Goal: Check status: Check status

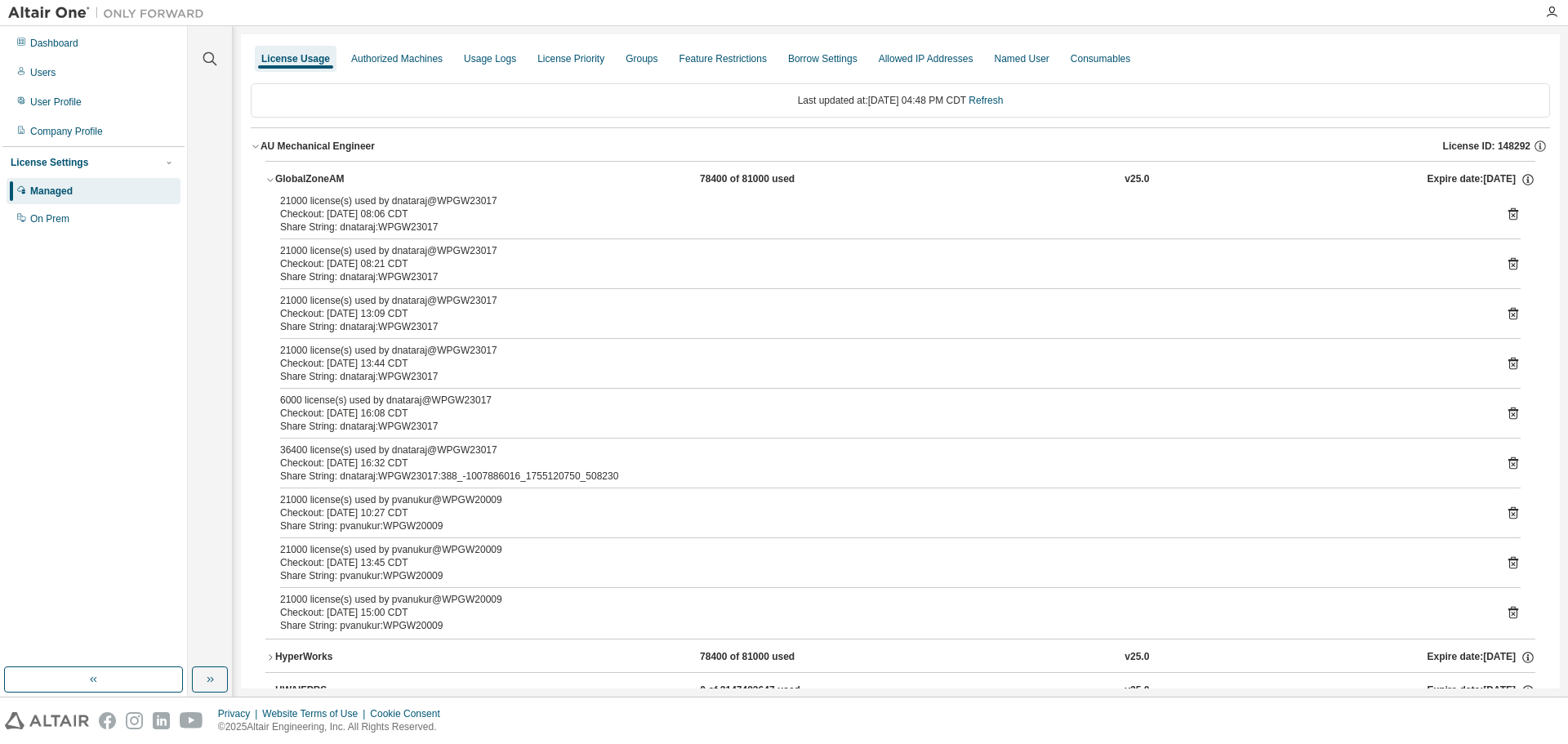
scroll to position [245, 0]
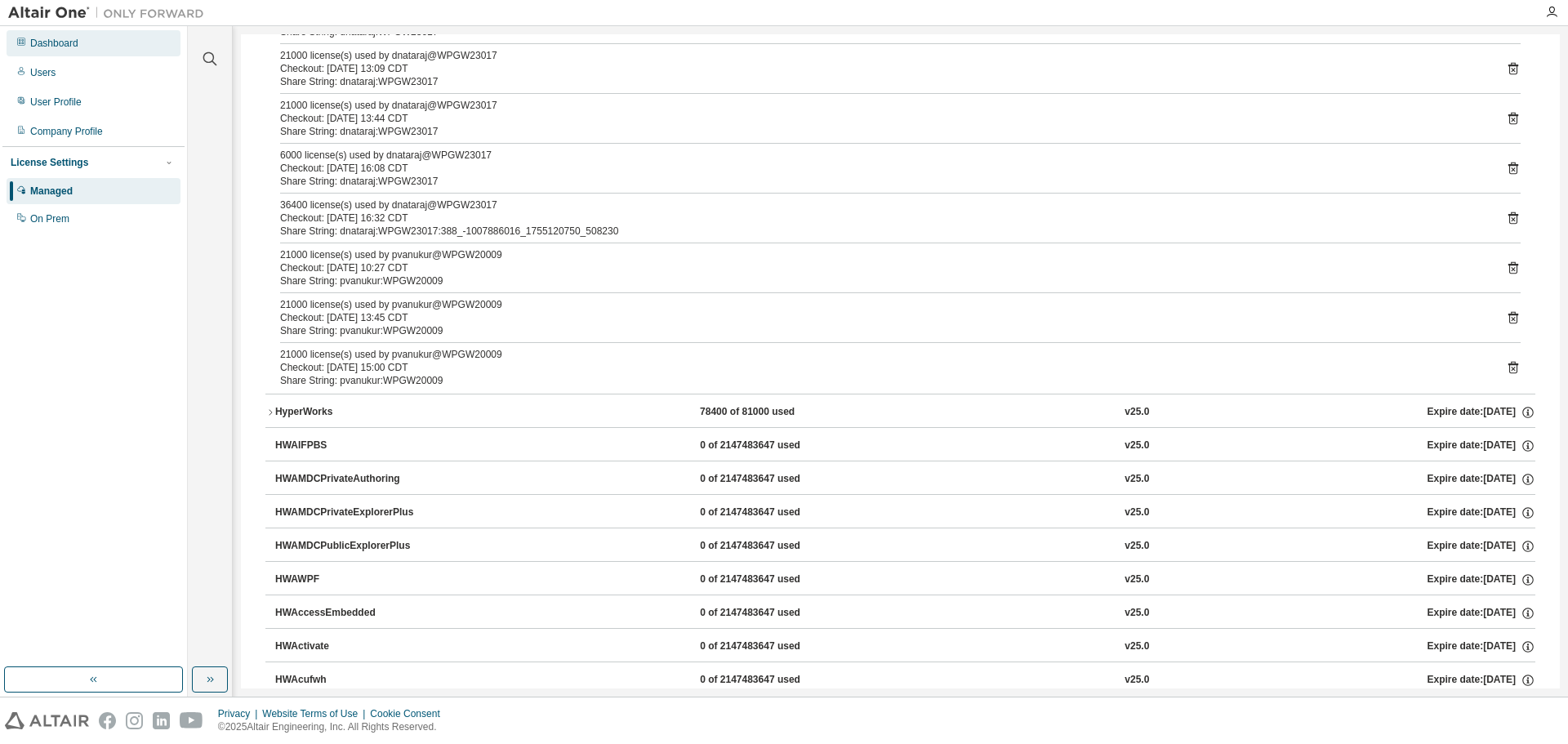
click at [92, 44] on div "Dashboard" at bounding box center [94, 43] width 174 height 26
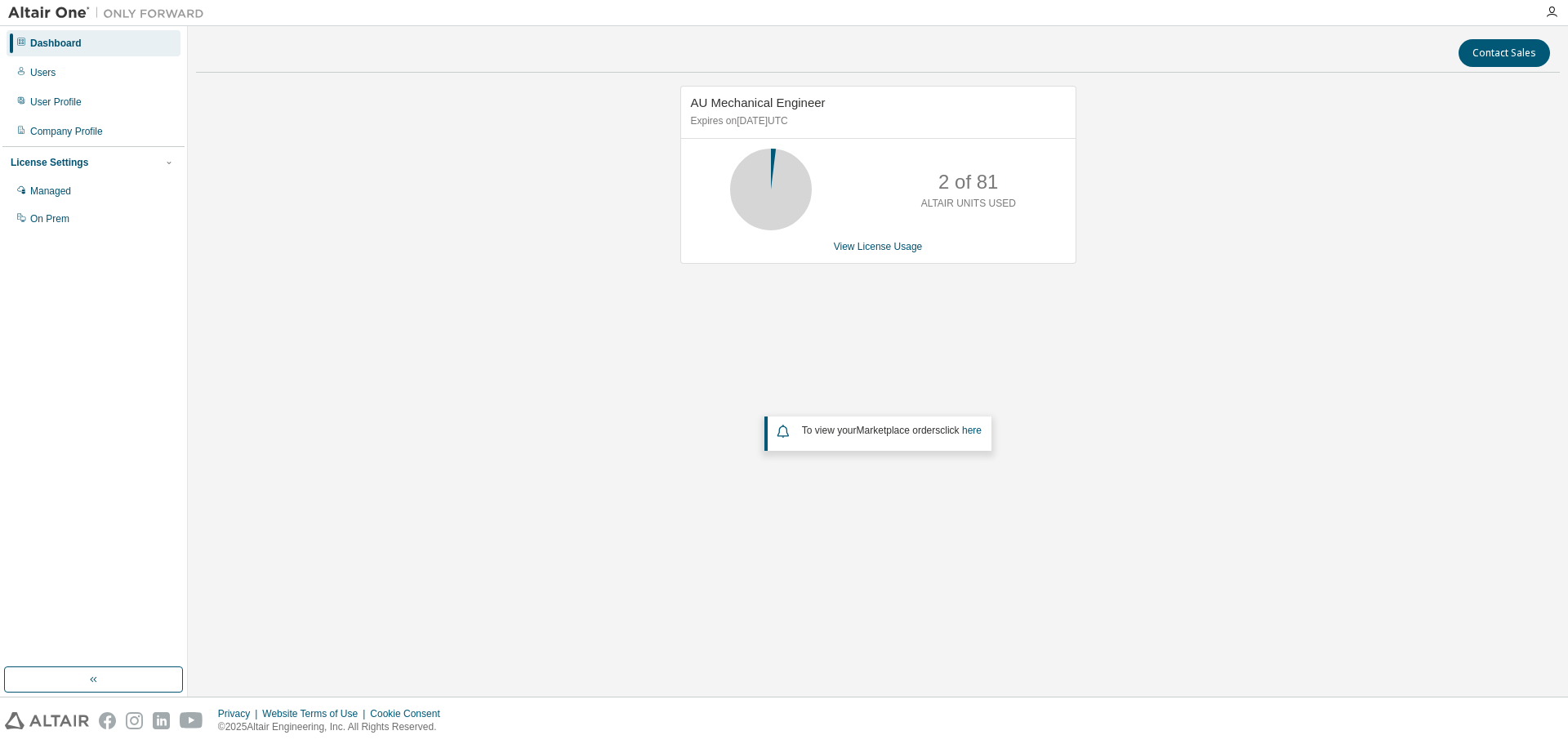
click at [565, 337] on div "AU Mechanical Engineer Expires on September 30, 2025 UTC 2 of 81 ALTAIR UNITS U…" at bounding box center [877, 328] width 1364 height 484
click at [664, 307] on div "AU Mechanical Engineer Expires on [DATE] UTC 23 of 81 ALTAIR UNITS USED View Li…" at bounding box center [877, 328] width 1364 height 484
click at [846, 253] on link "View License Usage" at bounding box center [878, 247] width 89 height 12
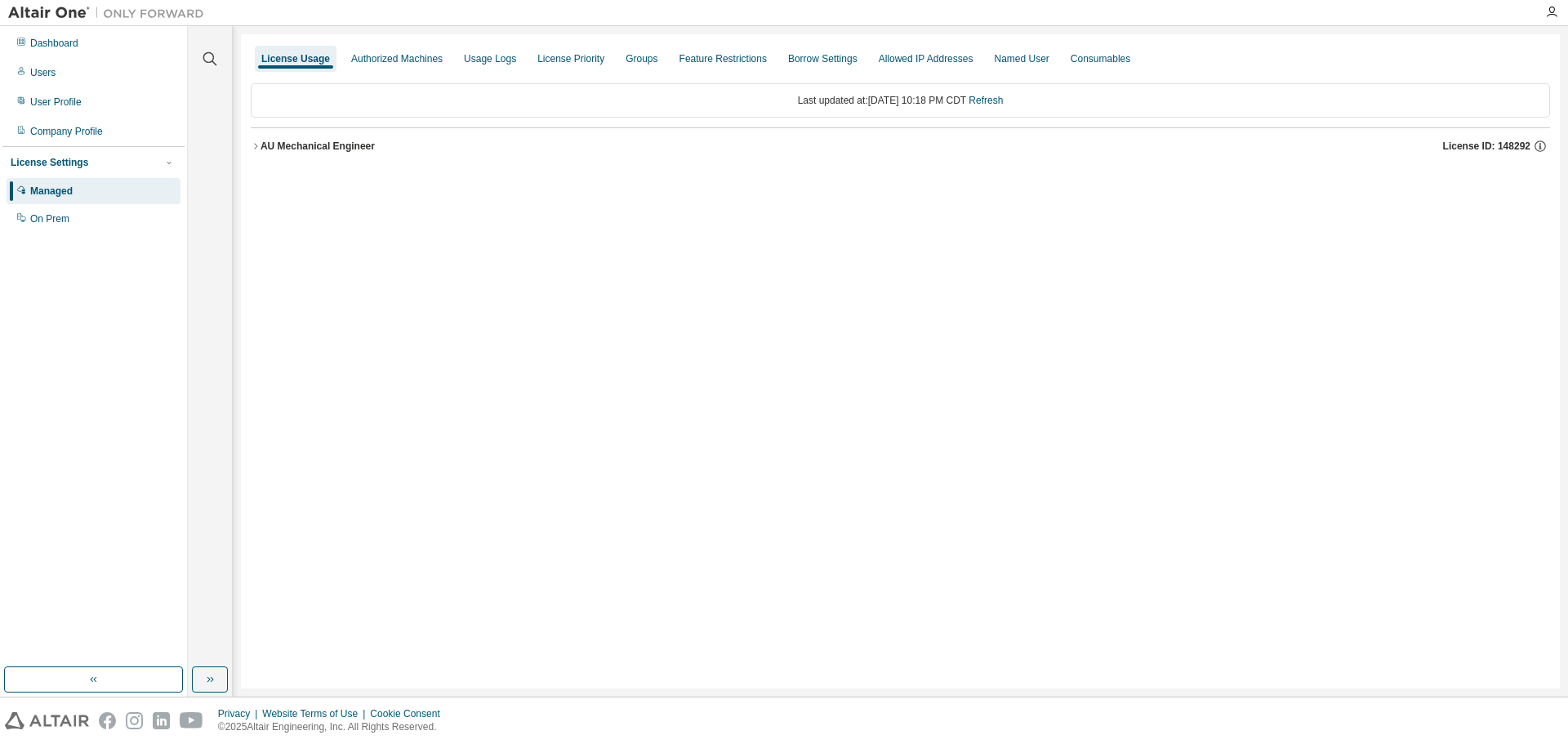
click at [288, 140] on div "AU Mechanical Engineer" at bounding box center [318, 145] width 115 height 13
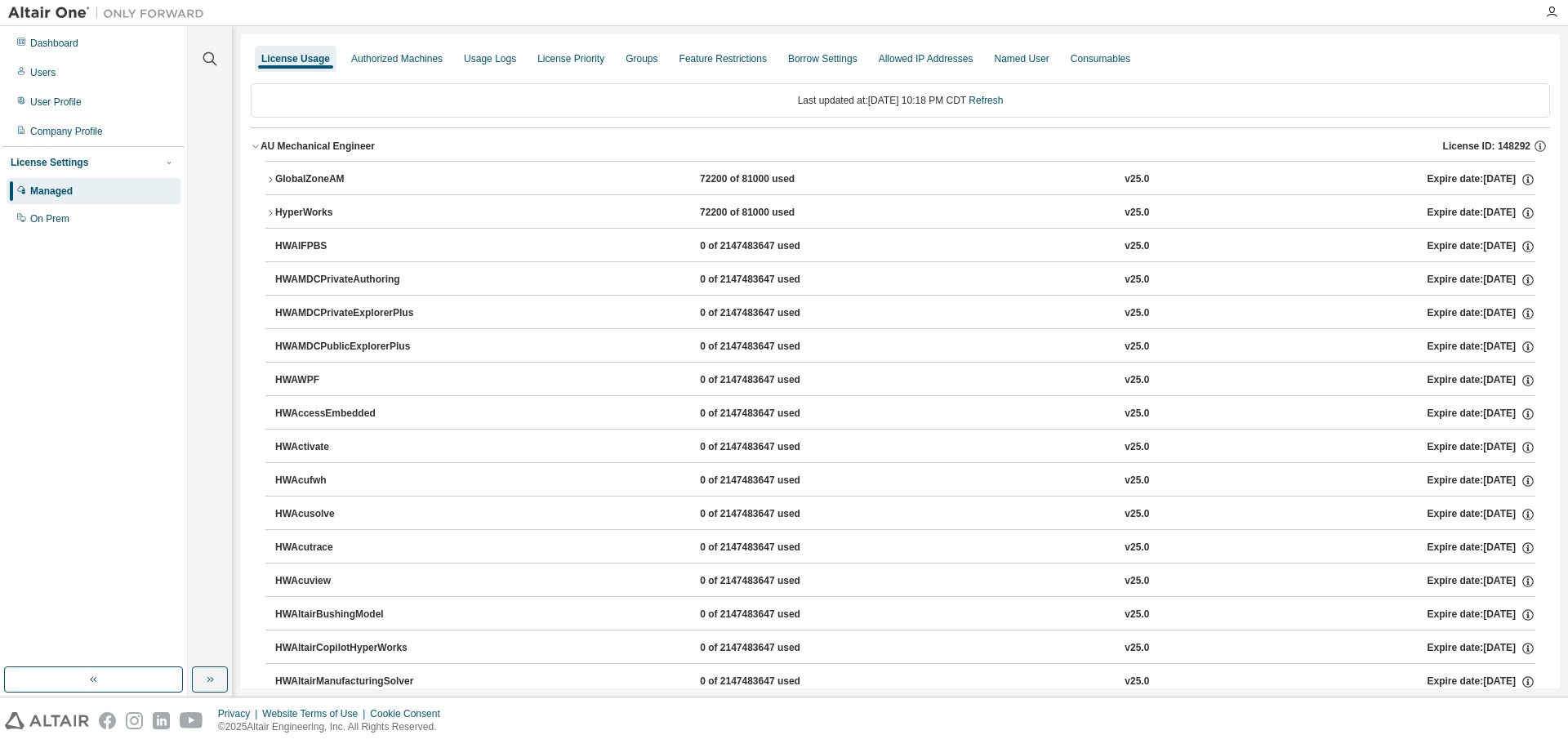
click at [323, 184] on div "GlobalZoneAM" at bounding box center [349, 180] width 147 height 15
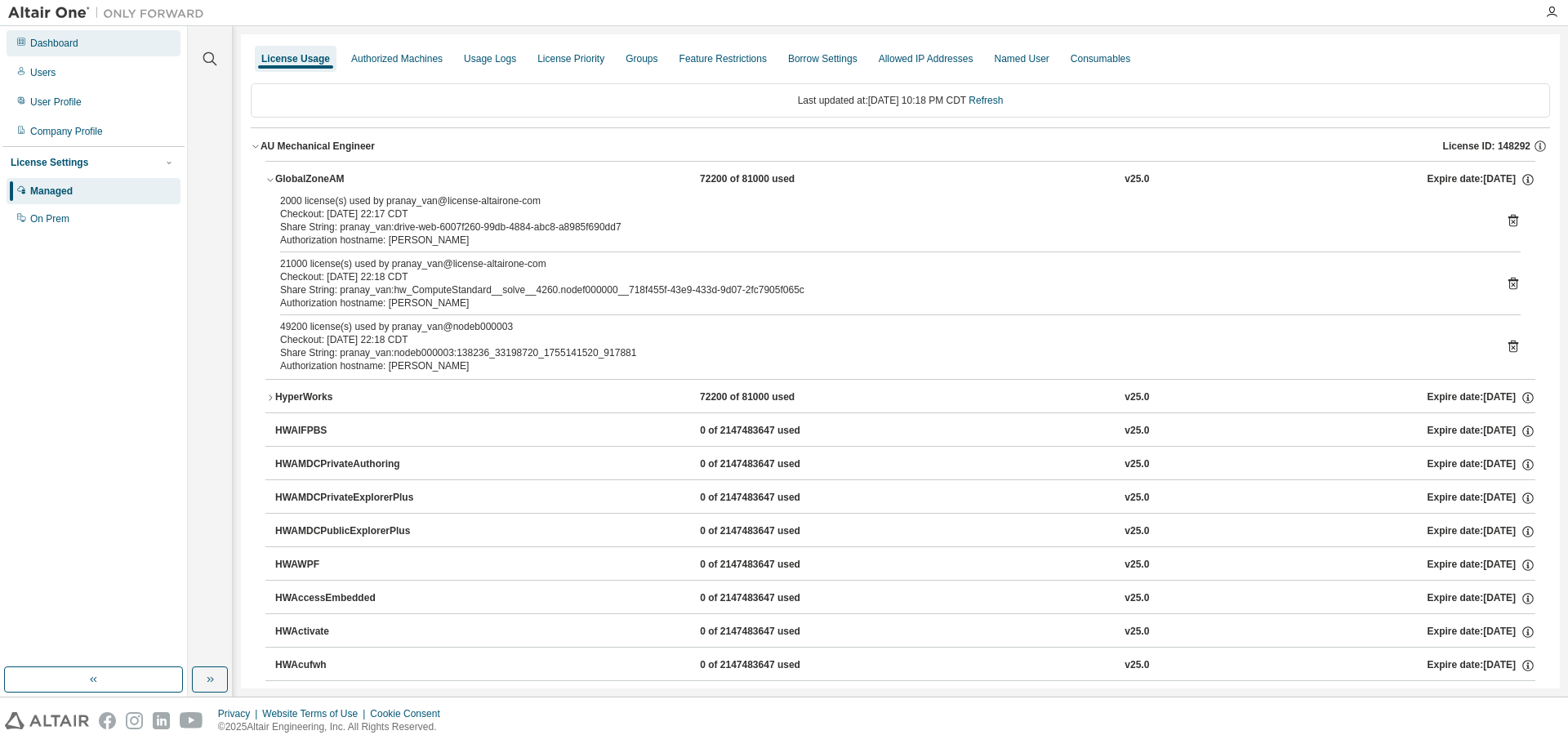
click at [98, 32] on div "Dashboard" at bounding box center [94, 43] width 174 height 26
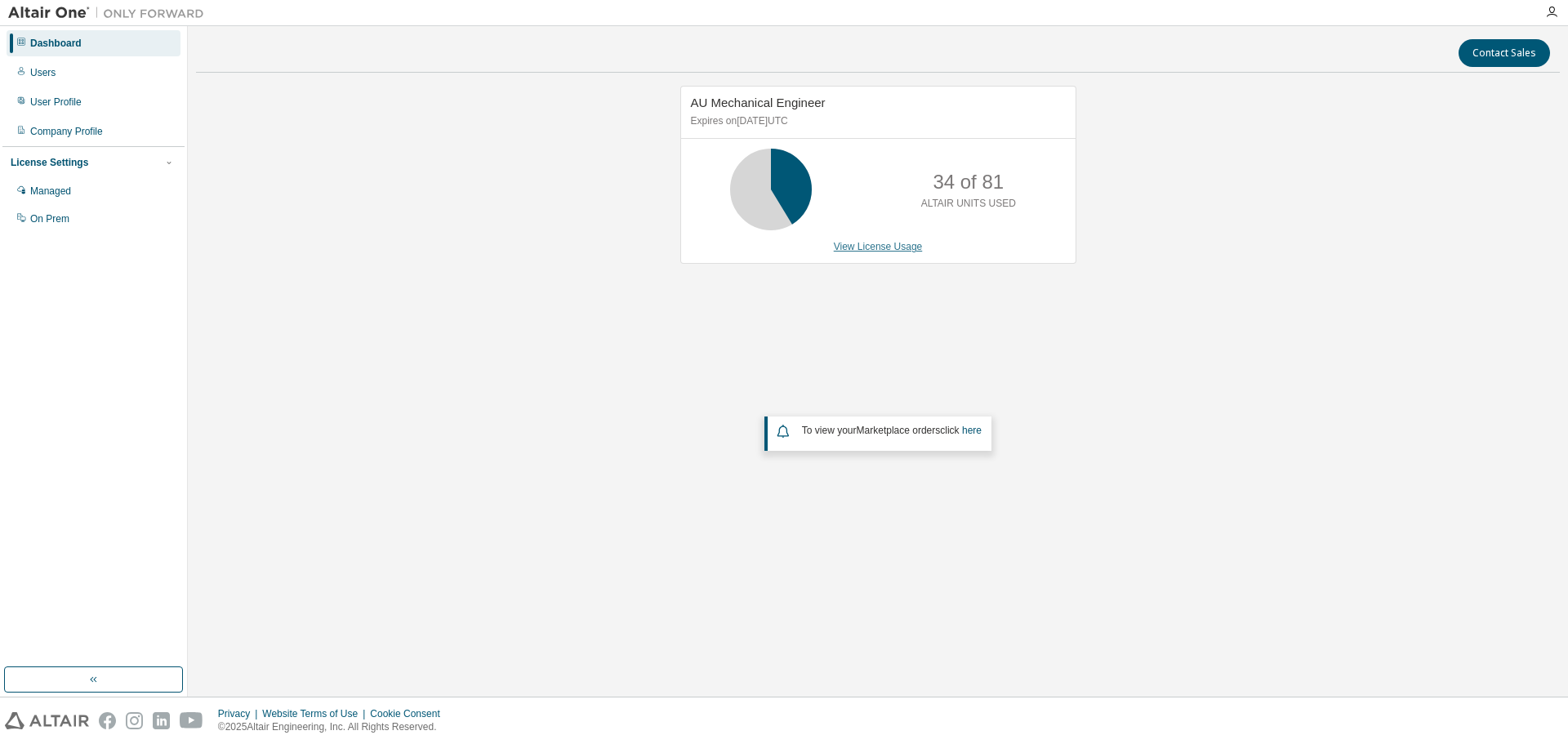
click at [889, 245] on link "View License Usage" at bounding box center [878, 247] width 89 height 12
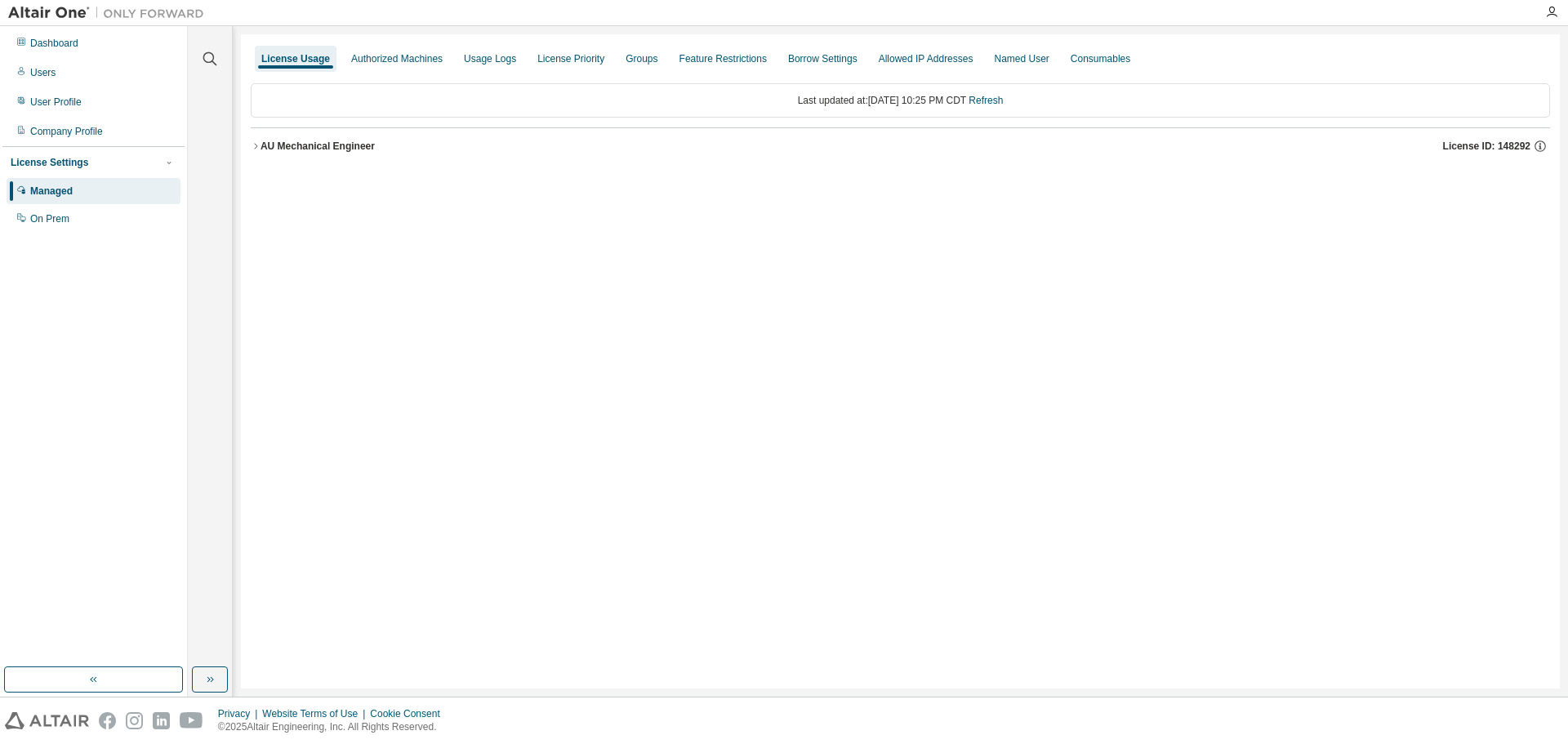
click at [339, 144] on div "AU Mechanical Engineer" at bounding box center [318, 145] width 115 height 13
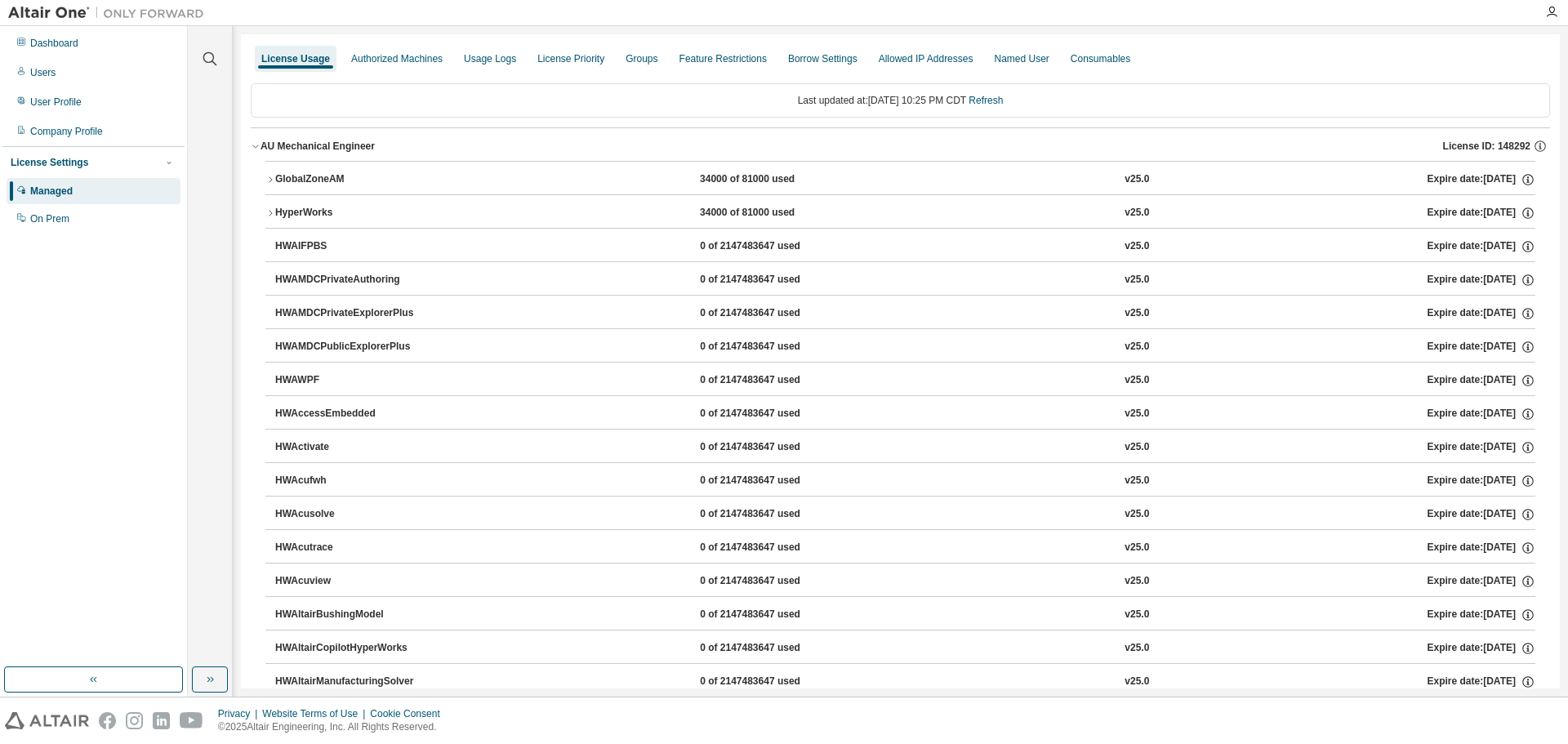
click at [290, 184] on div "GlobalZoneAM" at bounding box center [349, 180] width 147 height 15
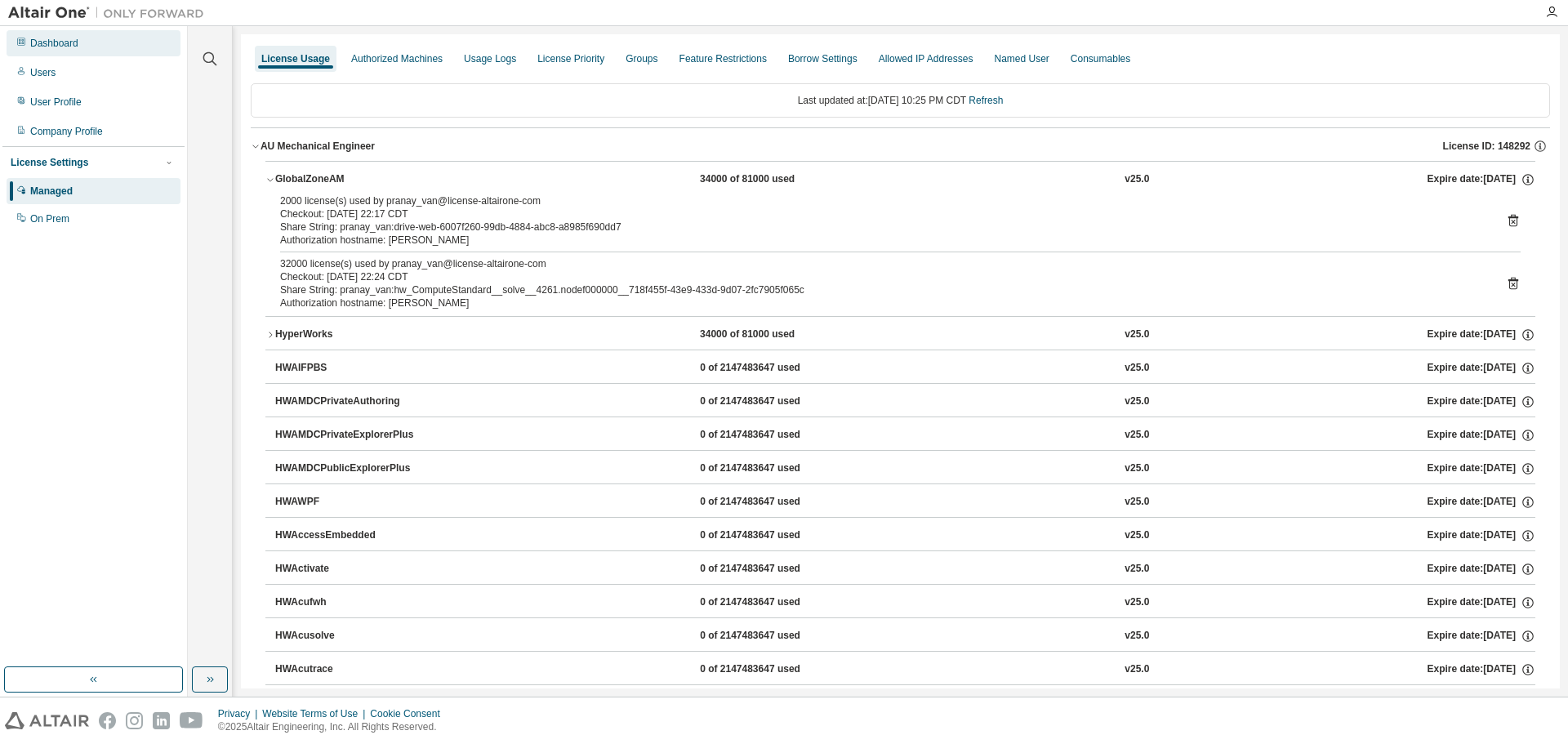
click at [63, 31] on div "Dashboard" at bounding box center [94, 43] width 174 height 26
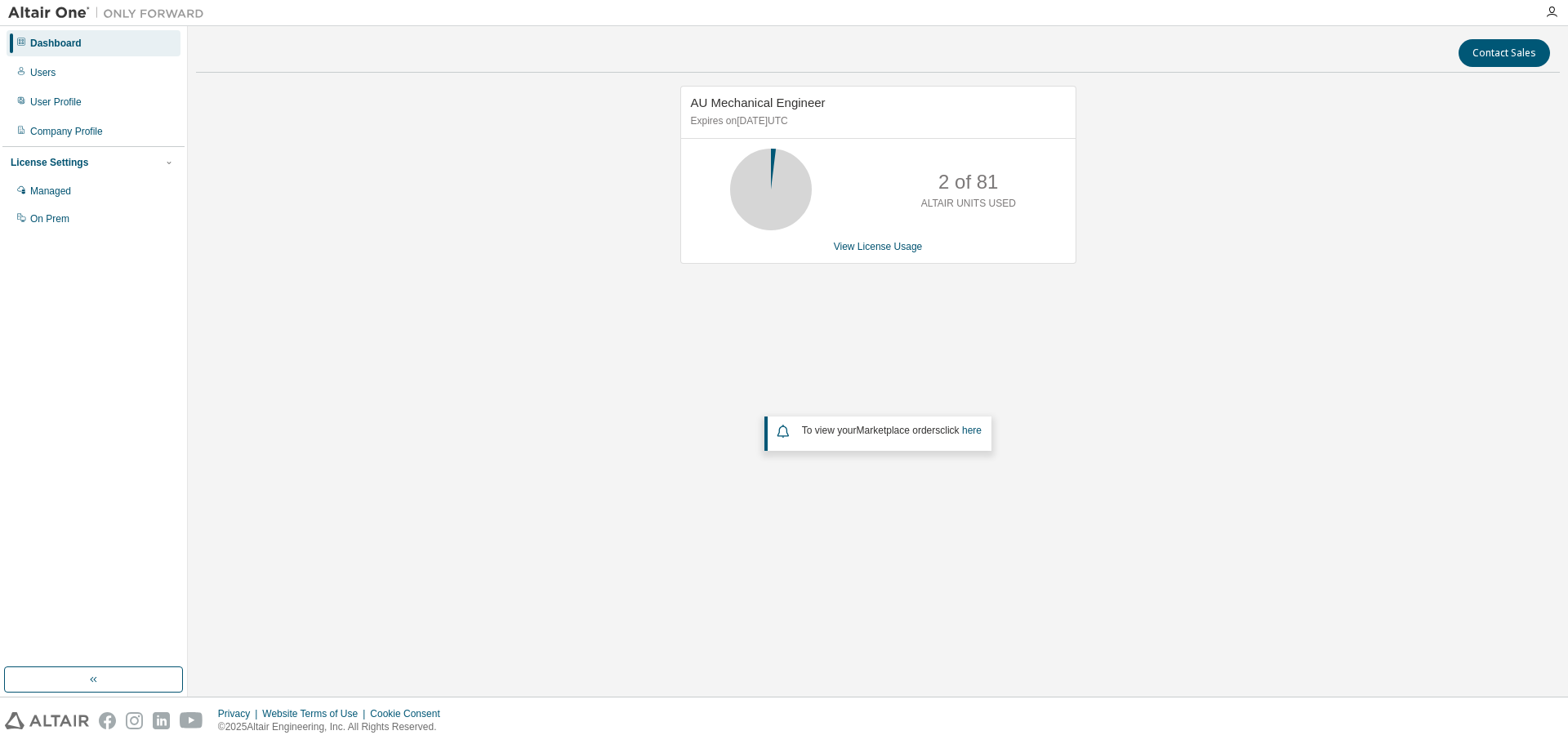
click at [69, 44] on div "Dashboard" at bounding box center [56, 42] width 51 height 13
click at [852, 253] on link "View License Usage" at bounding box center [878, 247] width 89 height 12
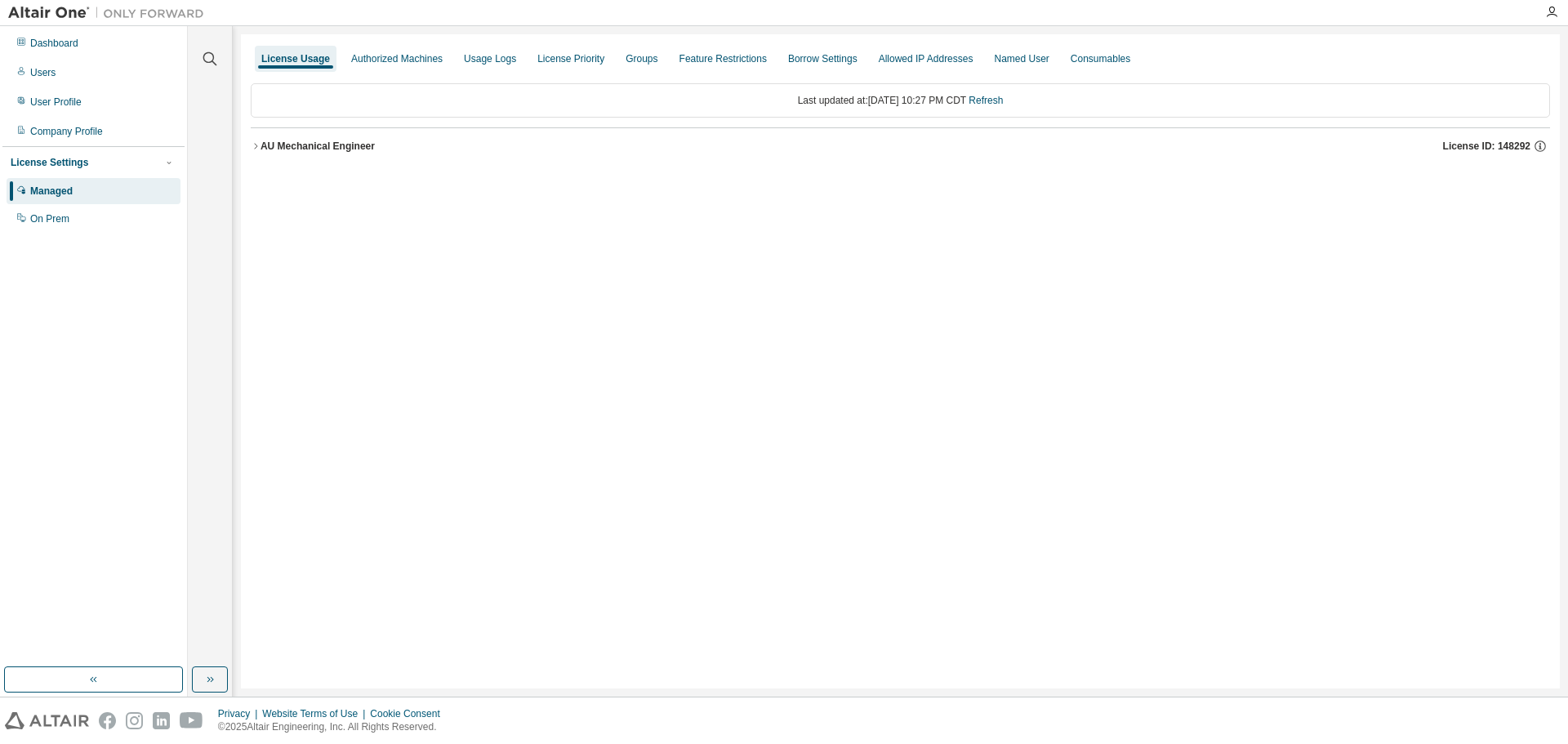
click at [312, 145] on div "AU Mechanical Engineer" at bounding box center [318, 145] width 115 height 13
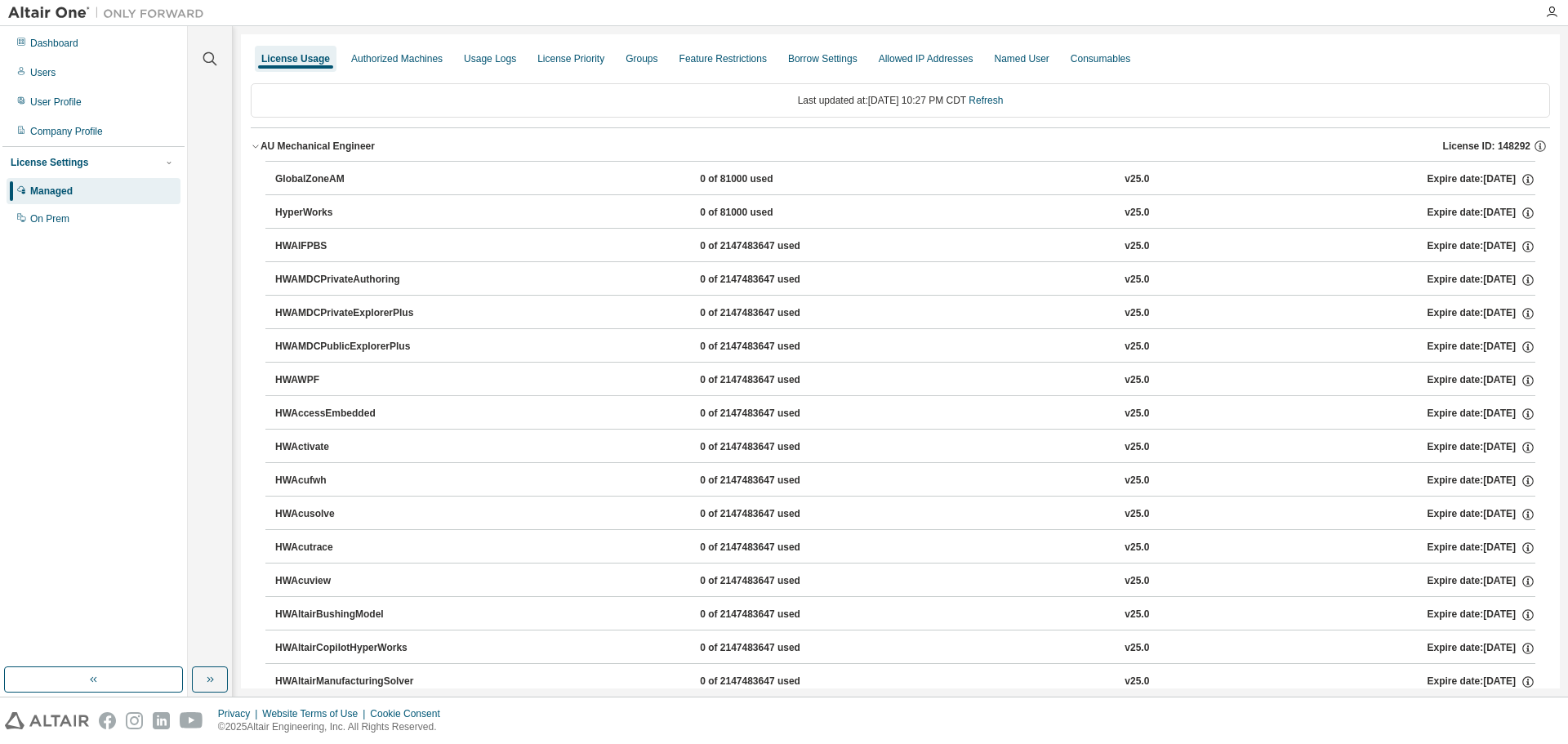
click at [320, 172] on button "GlobalZoneAM 0 of 81000 used v25.0 Expire date: 2025-09-30" at bounding box center [905, 180] width 1260 height 36
